Goal: Entertainment & Leisure: Consume media (video, audio)

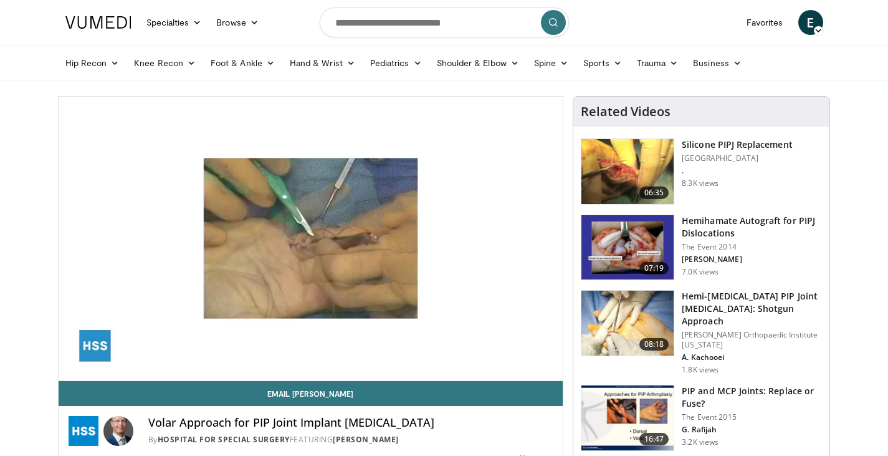
click at [551, 366] on div "10 seconds Tap to unmute" at bounding box center [311, 239] width 505 height 284
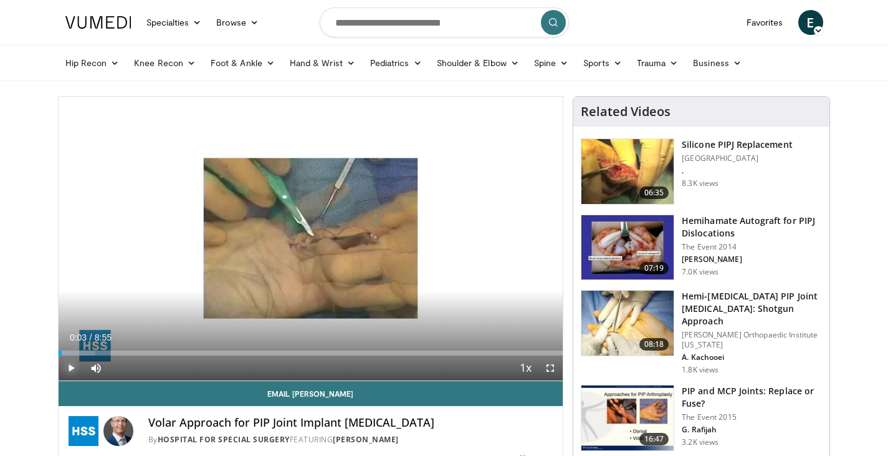
click at [72, 366] on span "Video Player" at bounding box center [71, 367] width 25 height 25
click at [552, 367] on span "Video Player" at bounding box center [550, 367] width 25 height 25
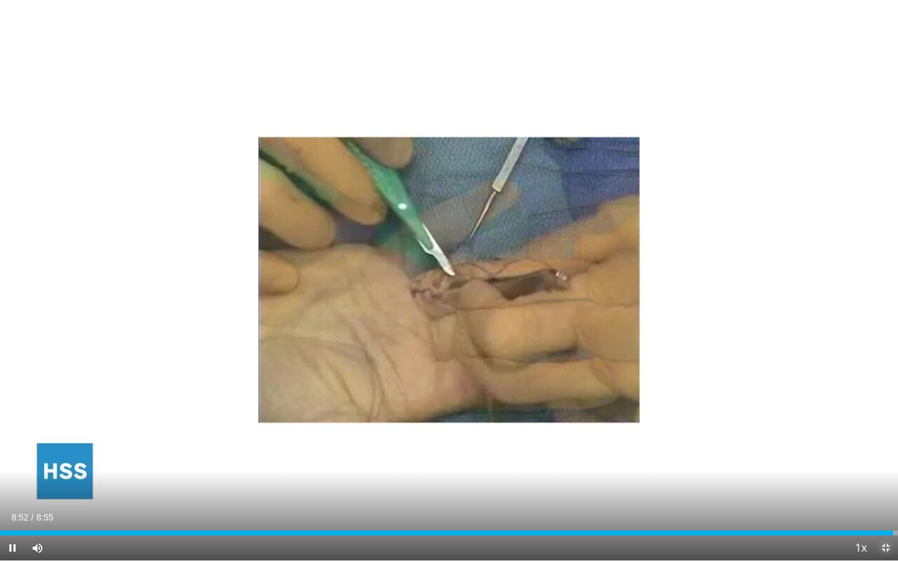
click at [884, 455] on span "Video Player" at bounding box center [885, 547] width 25 height 25
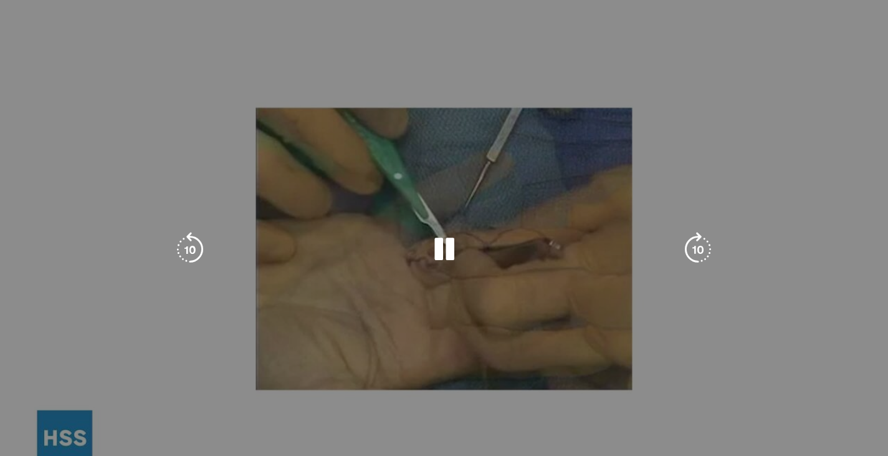
scroll to position [249, 0]
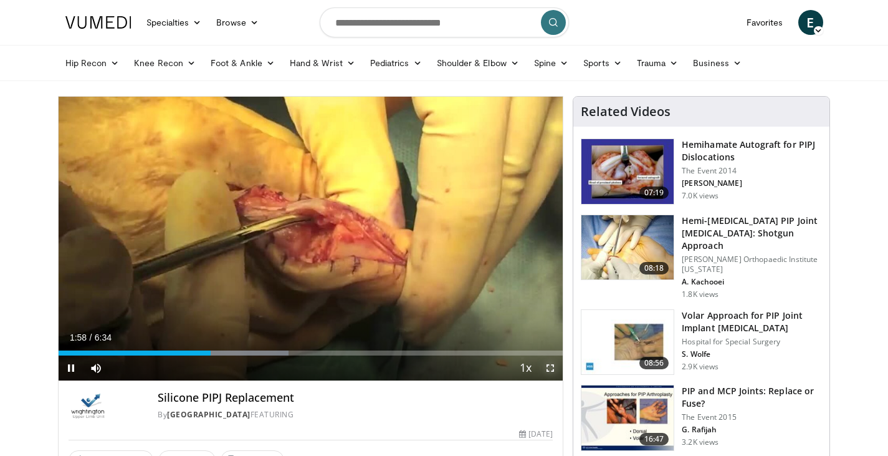
click at [551, 367] on span "Video Player" at bounding box center [550, 367] width 25 height 25
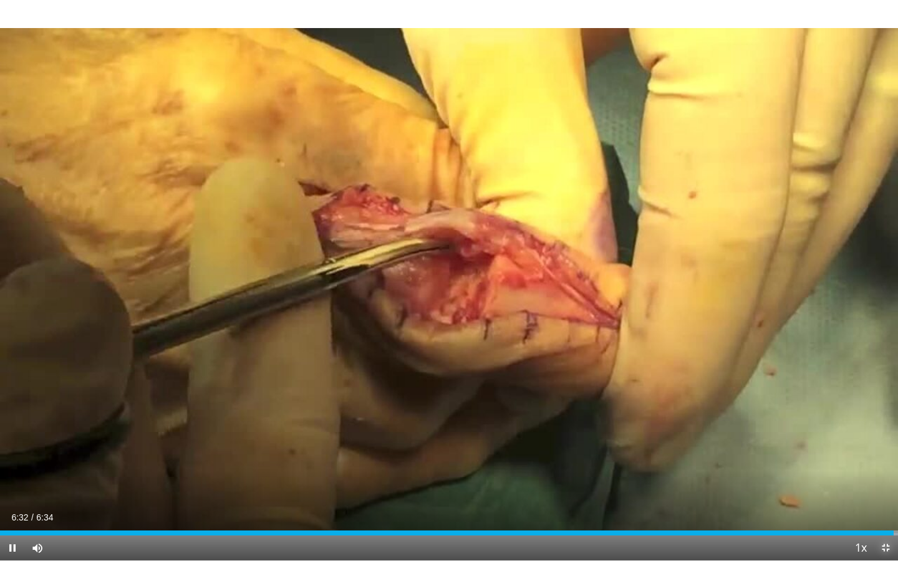
click at [885, 455] on span "Video Player" at bounding box center [885, 547] width 25 height 25
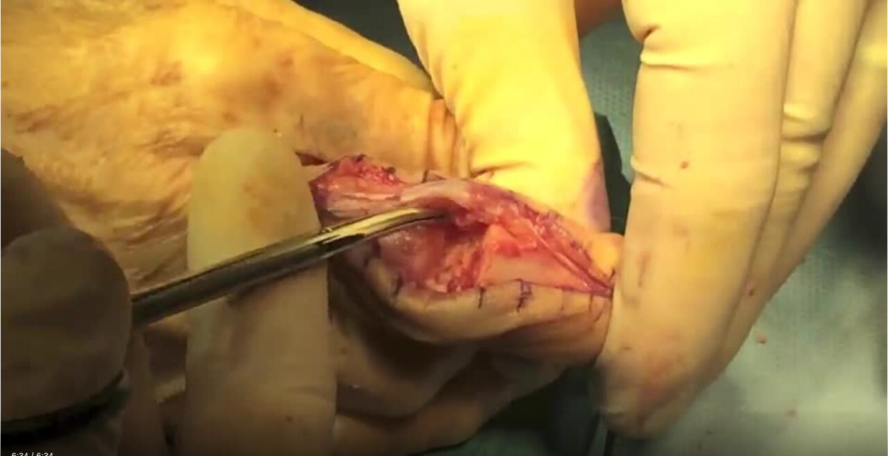
scroll to position [187, 0]
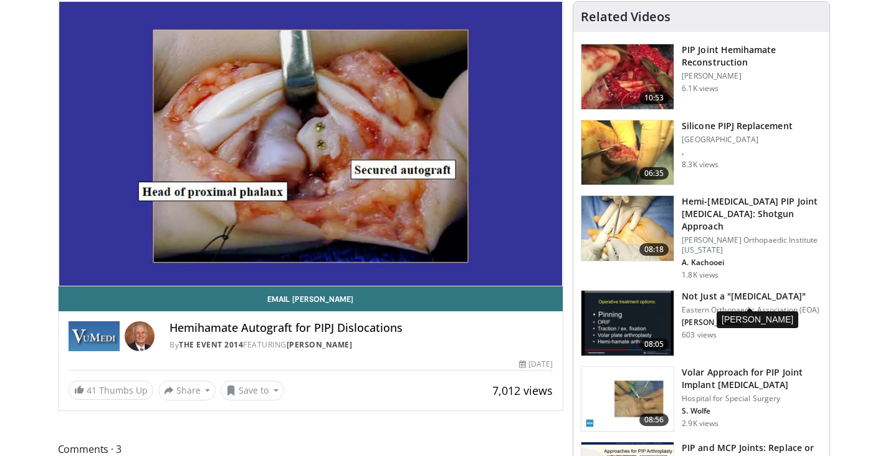
scroll to position [125, 0]
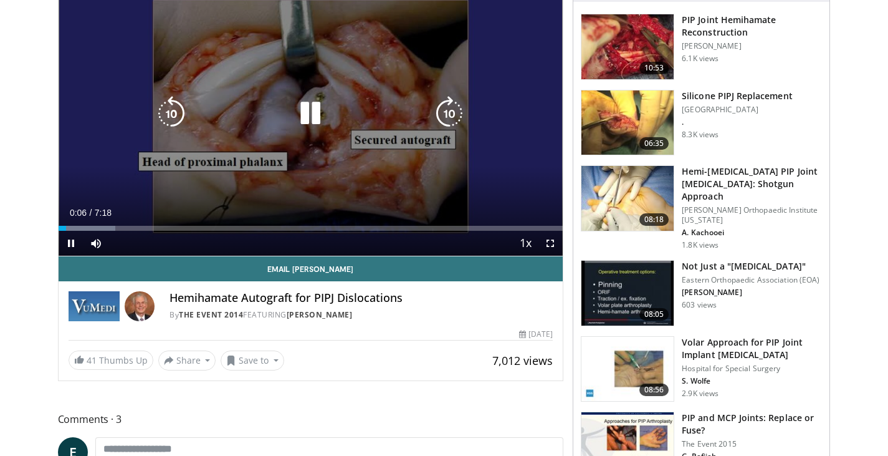
click at [310, 116] on icon "Video Player" at bounding box center [310, 113] width 35 height 35
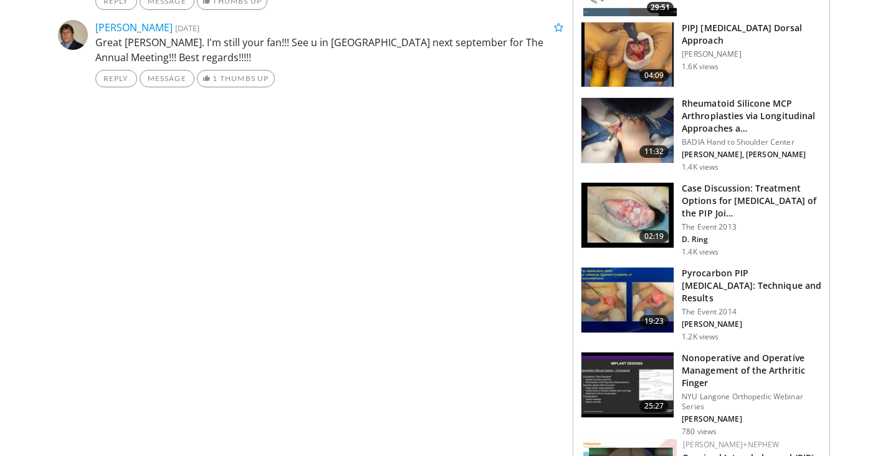
scroll to position [609, 0]
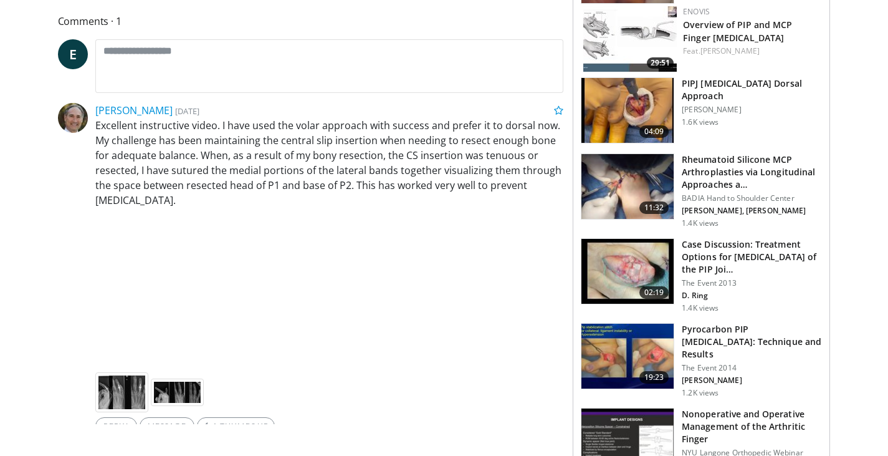
scroll to position [249, 0]
